Goal: Information Seeking & Learning: Learn about a topic

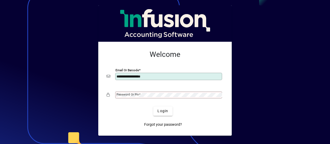
type input "**********"
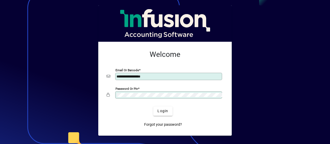
click at [153, 106] on button "Login" at bounding box center [162, 110] width 19 height 9
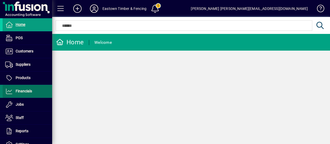
click at [27, 93] on span "Financials" at bounding box center [17, 91] width 29 height 6
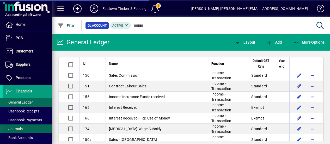
click at [18, 127] on span "Journals" at bounding box center [13, 129] width 17 height 4
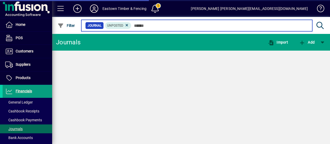
scroll to position [26, 0]
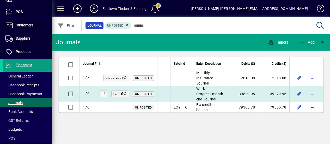
click at [210, 96] on td "Work in Progress month end Journal" at bounding box center [210, 94] width 34 height 16
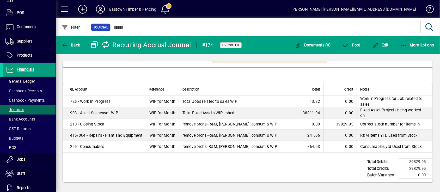
scroll to position [55, 0]
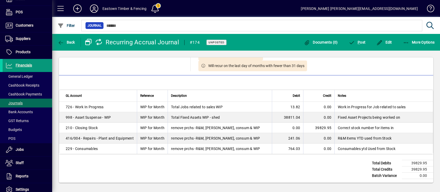
click at [23, 64] on span "Financials" at bounding box center [24, 65] width 16 height 4
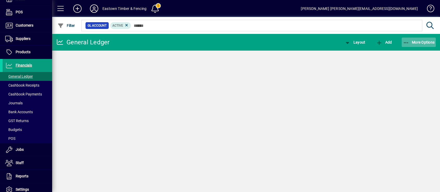
click at [330, 41] on span "More Options" at bounding box center [419, 42] width 32 height 4
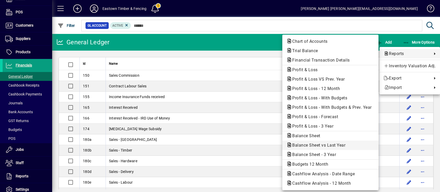
click at [323, 144] on span "Balance Sheet vs Last Year" at bounding box center [318, 145] width 62 height 5
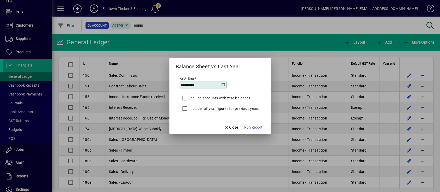
click at [222, 83] on icon at bounding box center [223, 85] width 4 height 4
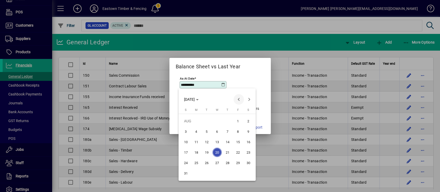
click at [241, 100] on span "Previous month" at bounding box center [239, 99] width 10 height 10
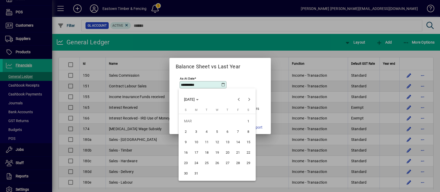
drag, startPoint x: 194, startPoint y: 172, endPoint x: 208, endPoint y: 171, distance: 13.9
click at [194, 144] on span "31" at bounding box center [196, 172] width 9 height 9
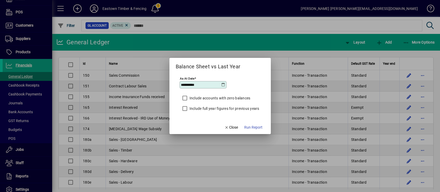
type input "**********"
click at [259, 127] on span "Run Report" at bounding box center [253, 127] width 18 height 5
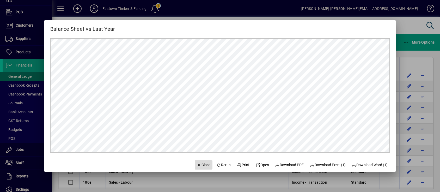
click at [203, 144] on span "Close" at bounding box center [204, 164] width 14 height 5
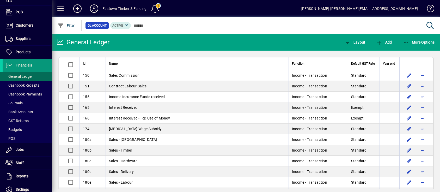
click at [30, 66] on span "Financials" at bounding box center [24, 65] width 16 height 4
click at [330, 45] on span "button" at bounding box center [419, 42] width 34 height 13
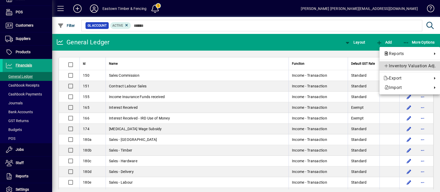
click at [330, 66] on span "Inventory Valuation Adj." at bounding box center [410, 66] width 52 height 6
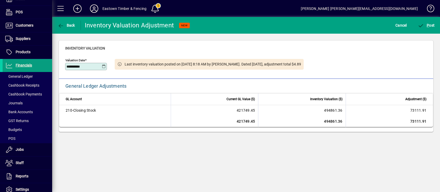
click at [104, 66] on icon at bounding box center [104, 66] width 4 height 4
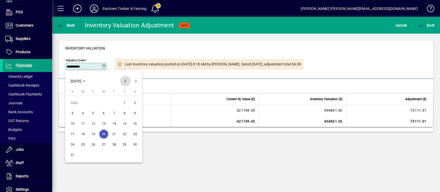
click at [125, 79] on span "Previous month" at bounding box center [125, 81] width 10 height 10
click at [115, 144] on span "31" at bounding box center [114, 154] width 9 height 9
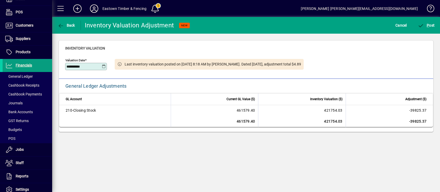
click at [105, 67] on icon at bounding box center [104, 66] width 4 height 4
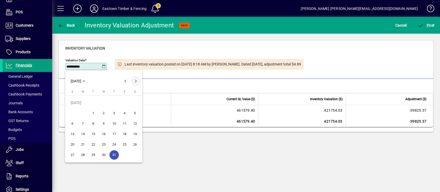
click at [138, 80] on span "Next month" at bounding box center [136, 81] width 10 height 10
click at [102, 134] on span "20" at bounding box center [103, 133] width 9 height 9
type input "**********"
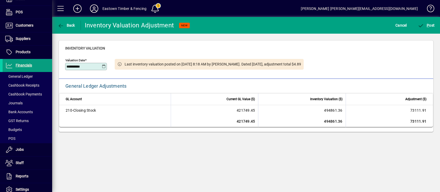
click at [86, 110] on span "210 - Closing Stock" at bounding box center [81, 110] width 30 height 5
click at [24, 64] on span "Financials" at bounding box center [24, 65] width 16 height 4
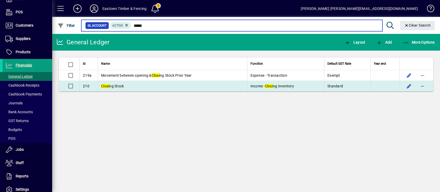
type input "*****"
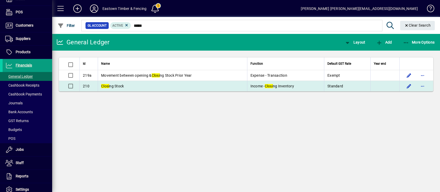
click at [156, 88] on td "Closi ng Stock" at bounding box center [172, 86] width 149 height 10
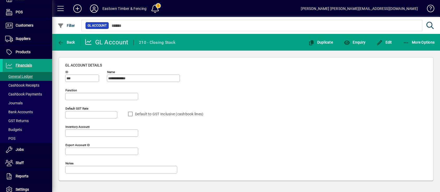
type input "**********"
click at [330, 43] on span "Enquiry" at bounding box center [355, 42] width 22 height 4
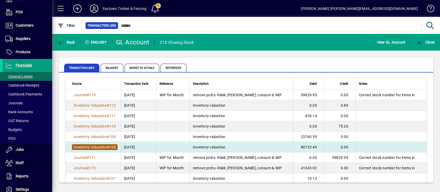
click at [89, 144] on span "Inventory Valuation # 108" at bounding box center [95, 147] width 46 height 6
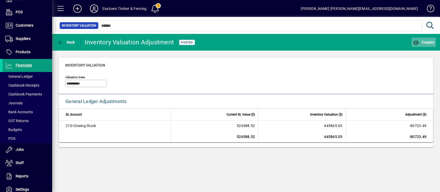
click at [330, 40] on span "Enquiry" at bounding box center [424, 42] width 22 height 4
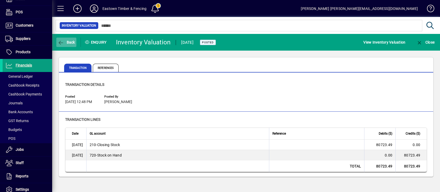
click at [69, 43] on span "Back" at bounding box center [66, 42] width 17 height 4
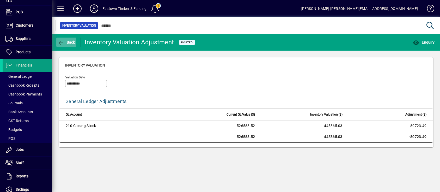
click at [66, 47] on span "button" at bounding box center [66, 42] width 20 height 13
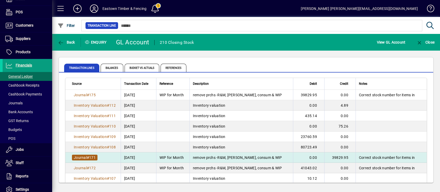
click at [86, 144] on span "Journal" at bounding box center [80, 157] width 13 height 4
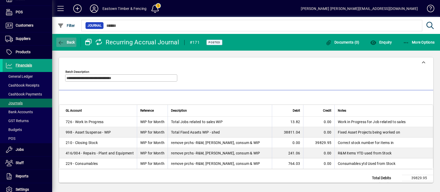
click at [69, 42] on span "Back" at bounding box center [66, 42] width 17 height 4
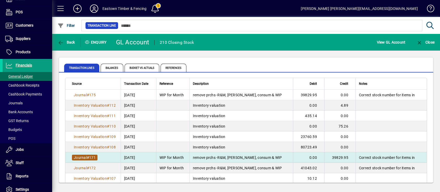
click at [89, 144] on span "#" at bounding box center [88, 157] width 2 height 4
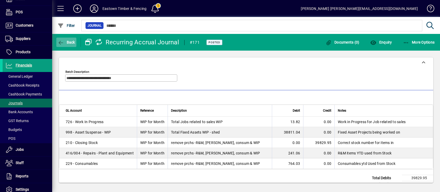
click at [65, 45] on span "button" at bounding box center [66, 42] width 20 height 13
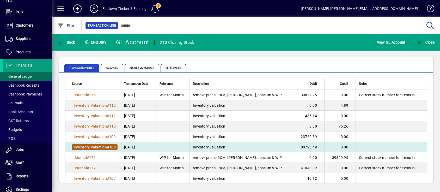
click at [107, 144] on span "#" at bounding box center [108, 147] width 2 height 4
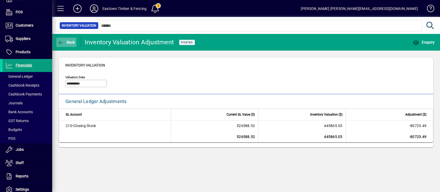
click at [71, 45] on span "button" at bounding box center [66, 42] width 20 height 13
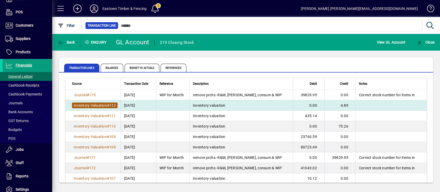
click at [105, 105] on span "Inventory Valuation" at bounding box center [90, 105] width 33 height 4
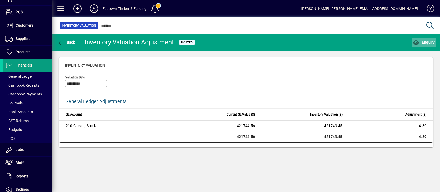
click at [330, 42] on span "Enquiry" at bounding box center [424, 42] width 22 height 4
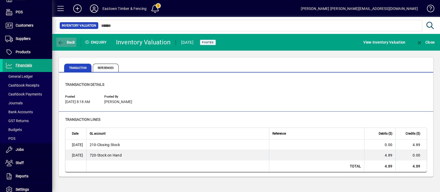
click at [73, 44] on span "Back" at bounding box center [66, 42] width 17 height 4
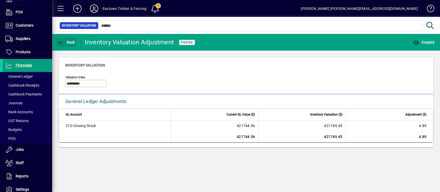
click at [73, 44] on span "Back" at bounding box center [66, 42] width 17 height 4
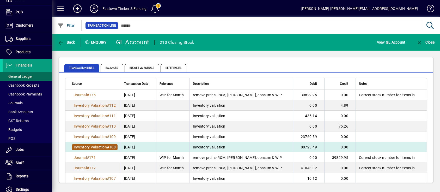
click at [100, 144] on span "Inventory Valuation" at bounding box center [90, 147] width 33 height 4
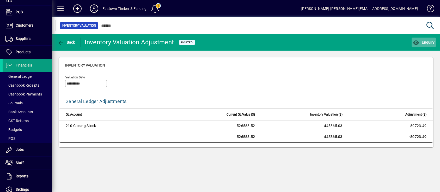
click at [330, 39] on span "button" at bounding box center [424, 42] width 24 height 13
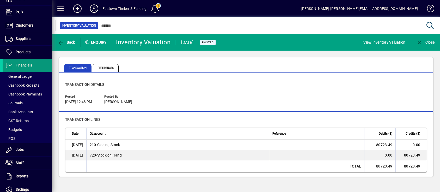
click at [30, 64] on span "Financials" at bounding box center [24, 65] width 16 height 4
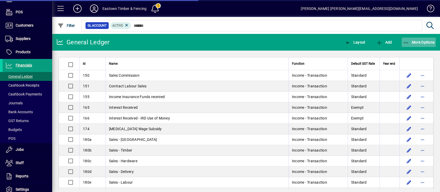
click at [330, 43] on span "More Options" at bounding box center [419, 42] width 32 height 4
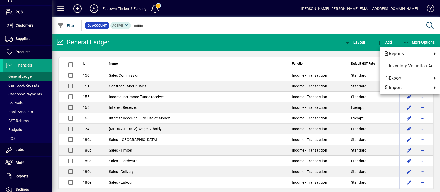
click at [186, 42] on div at bounding box center [220, 96] width 440 height 192
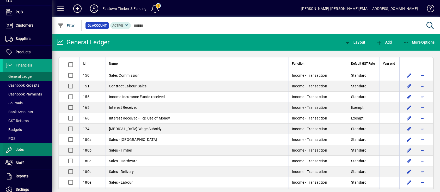
click at [26, 144] on span at bounding box center [28, 149] width 50 height 13
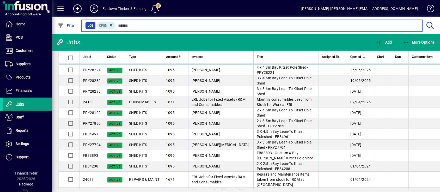
scroll to position [58, 0]
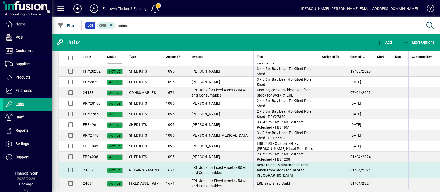
click at [230, 144] on td "ERL Jobs for Fixed Assets /R&M and Consumables" at bounding box center [220, 170] width 65 height 16
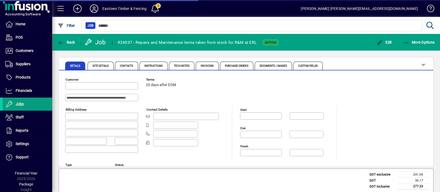
type input "**********"
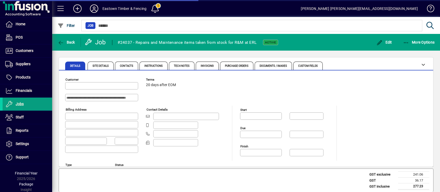
type input "*******"
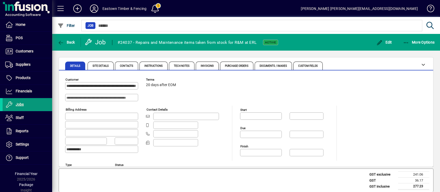
click at [22, 106] on span "Jobs" at bounding box center [20, 104] width 8 height 4
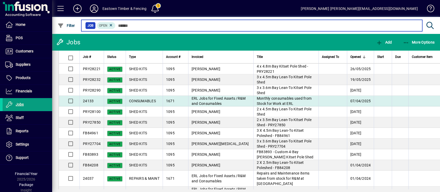
scroll to position [58, 0]
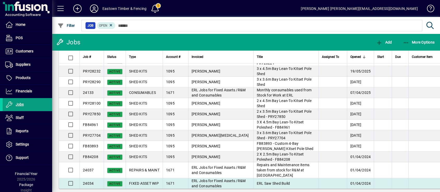
click at [273, 144] on td "ERL Saw Shed Build" at bounding box center [285, 183] width 65 height 10
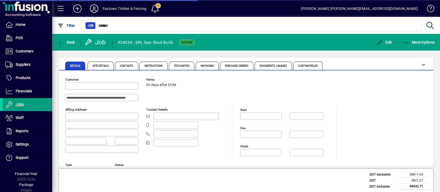
type input "**********"
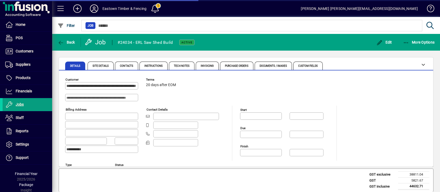
type input "*******"
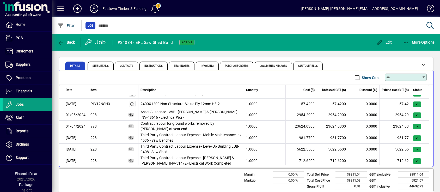
scroll to position [529, 0]
click at [160, 111] on td "Asset Suspense - WIP - [PERSON_NAME] & [PERSON_NAME] INV-48616 - Electrical Work" at bounding box center [191, 113] width 106 height 11
click at [168, 121] on td "Contract labour for ground works removed by [PERSON_NAME] at year end" at bounding box center [191, 125] width 106 height 11
click at [214, 121] on td "Contract labour for ground works removed by [PERSON_NAME] at year end" at bounding box center [191, 125] width 106 height 11
drag, startPoint x: 96, startPoint y: 124, endPoint x: 90, endPoint y: 128, distance: 7.7
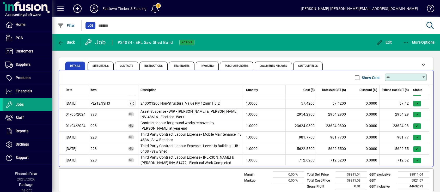
click at [90, 128] on div "998 GL" at bounding box center [112, 125] width 45 height 7
click at [184, 136] on td "Third Party Contract Labour Expense - Mobile Maintenance Inv 4536 - Saw Benches" at bounding box center [191, 136] width 106 height 11
click at [182, 144] on td "Third Party Contract Labour Expense - Level-Up Building LUB-0408 - Saw Shed" at bounding box center [191, 148] width 106 height 11
click at [176, 144] on td "Third Party Contract Labour Expense - [PERSON_NAME] & [PERSON_NAME] INV-51472 -…" at bounding box center [191, 159] width 106 height 11
click at [20, 93] on span "Financials" at bounding box center [24, 91] width 16 height 4
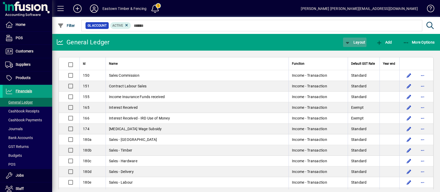
click at [330, 41] on span "Layout" at bounding box center [355, 42] width 21 height 4
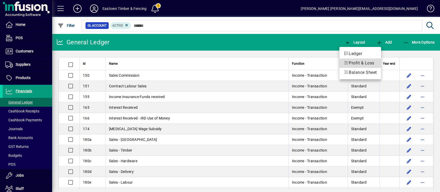
click at [330, 63] on span "Profit & Loss" at bounding box center [360, 63] width 33 height 6
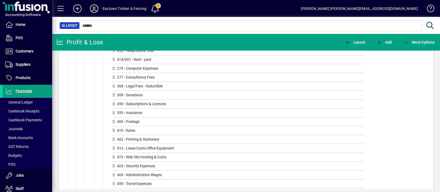
scroll to position [939, 0]
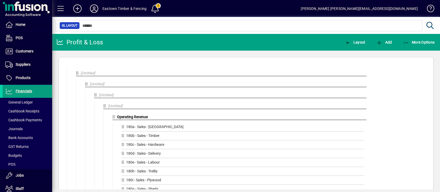
scroll to position [939, 0]
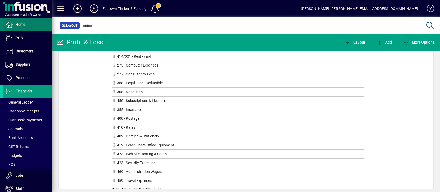
click at [19, 26] on span "Home" at bounding box center [21, 24] width 10 height 4
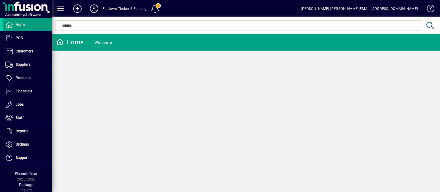
click at [98, 8] on icon at bounding box center [94, 8] width 10 height 8
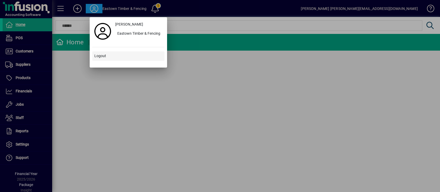
click at [121, 56] on span at bounding box center [128, 56] width 72 height 13
